Goal: Task Accomplishment & Management: Use online tool/utility

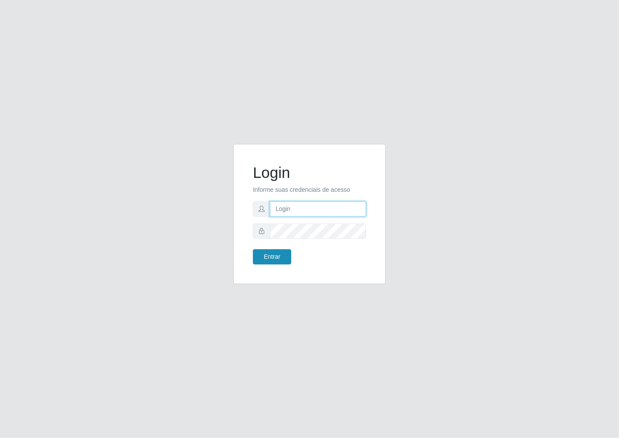
type input "janaina@iwof"
click at [274, 261] on button "Entrar" at bounding box center [272, 256] width 38 height 15
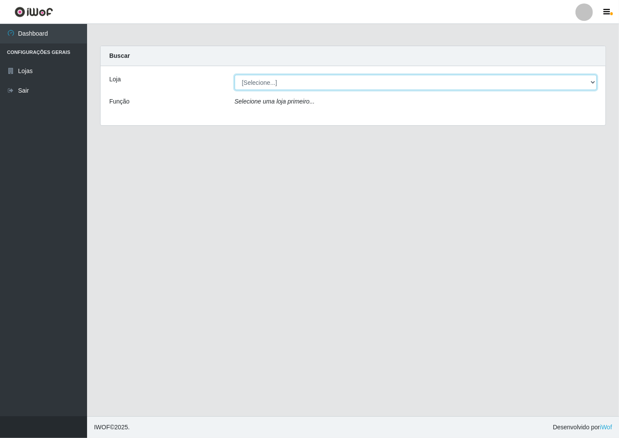
click at [592, 83] on select "[Selecione...] Minimercado Filezão" at bounding box center [415, 82] width 362 height 15
select select "204"
click at [234, 75] on select "[Selecione...] Minimercado Filezão" at bounding box center [415, 82] width 362 height 15
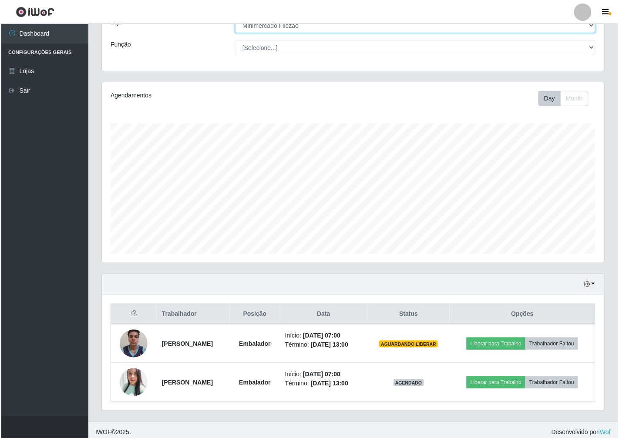
scroll to position [62, 0]
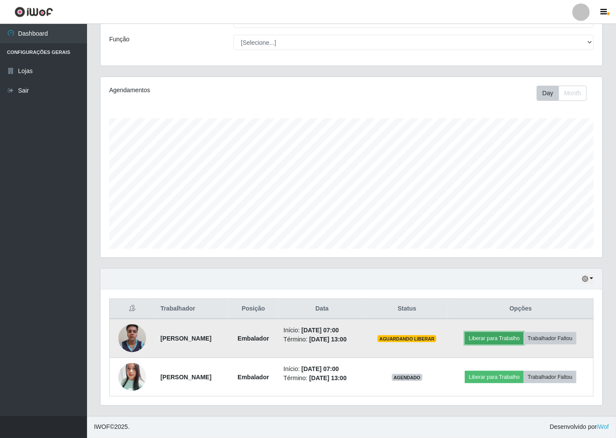
click at [506, 338] on button "Liberar para Trabalho" at bounding box center [494, 338] width 59 height 12
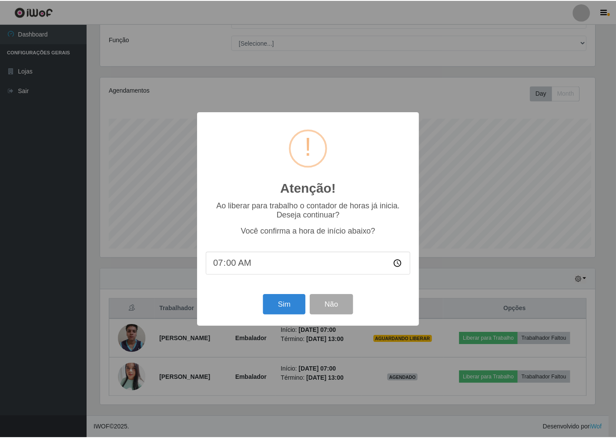
scroll to position [180, 497]
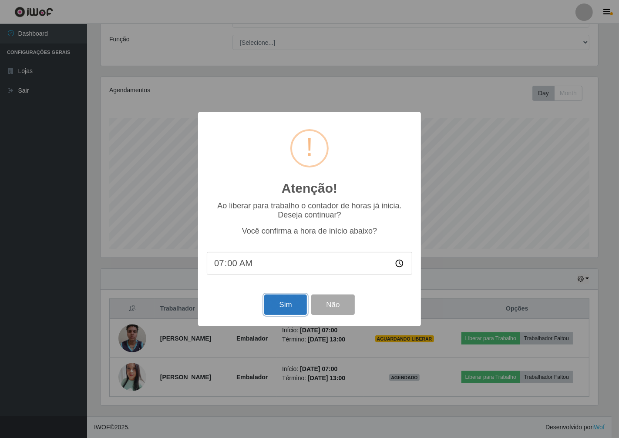
click at [292, 312] on button "Sim" at bounding box center [285, 304] width 42 height 20
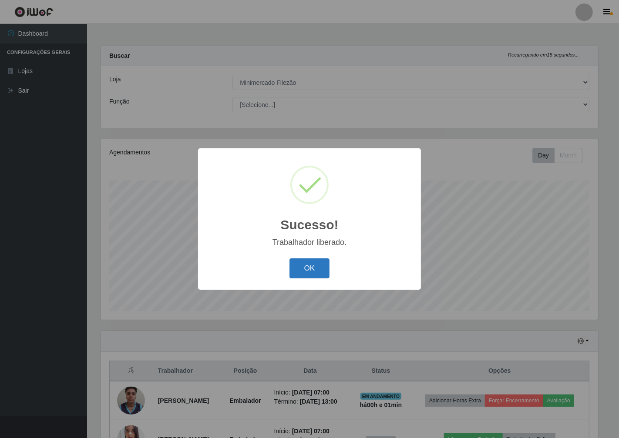
click at [317, 263] on button "OK" at bounding box center [309, 268] width 40 height 20
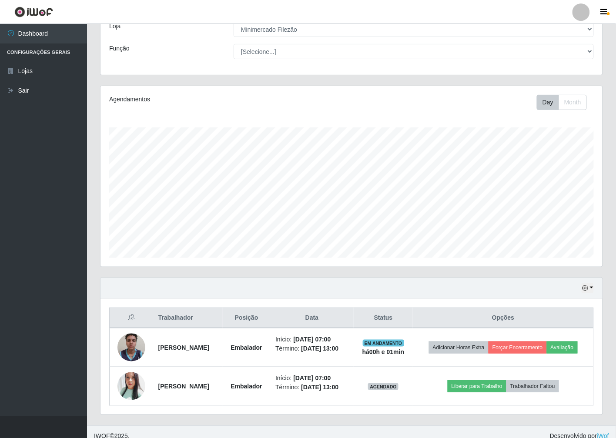
scroll to position [62, 0]
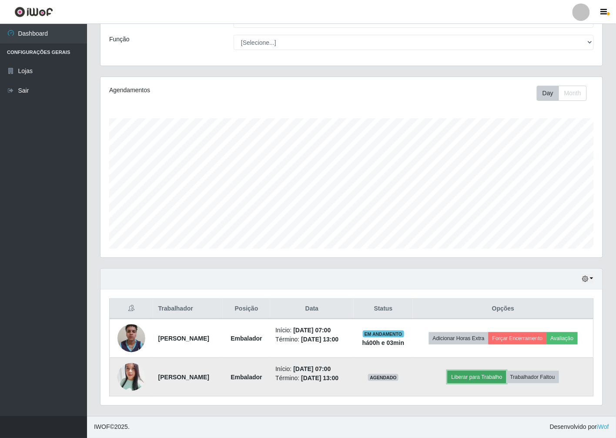
click at [492, 377] on button "Liberar para Trabalho" at bounding box center [477, 377] width 59 height 12
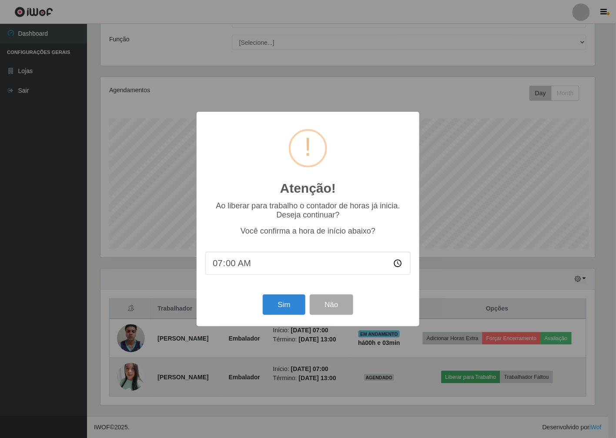
scroll to position [180, 497]
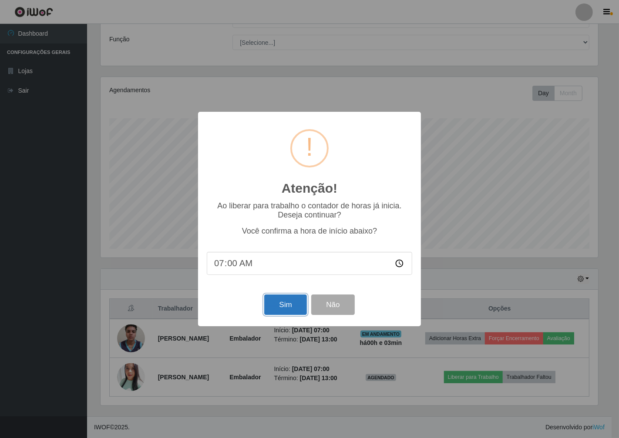
click at [275, 311] on button "Sim" at bounding box center [285, 304] width 42 height 20
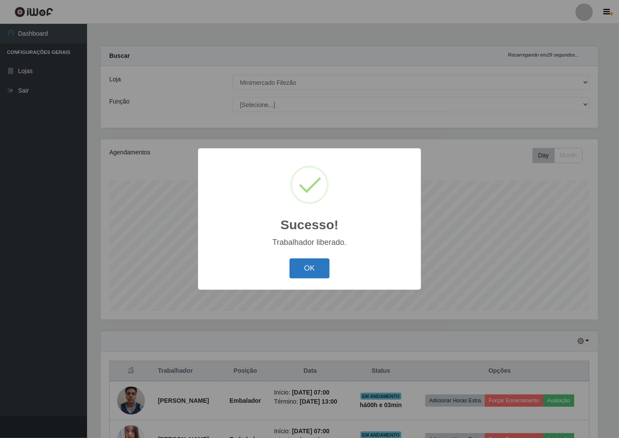
click at [321, 272] on button "OK" at bounding box center [309, 268] width 40 height 20
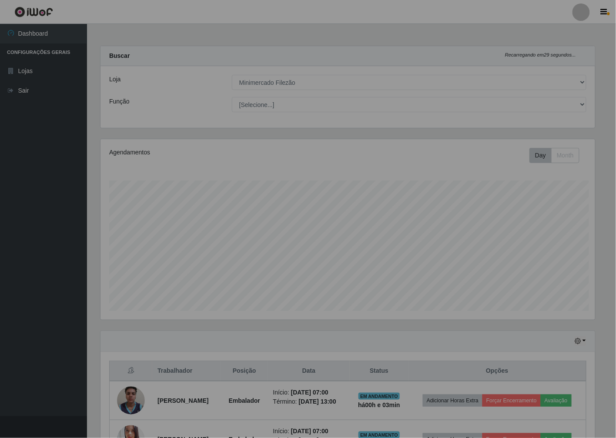
scroll to position [180, 502]
